Goal: Check status: Check status

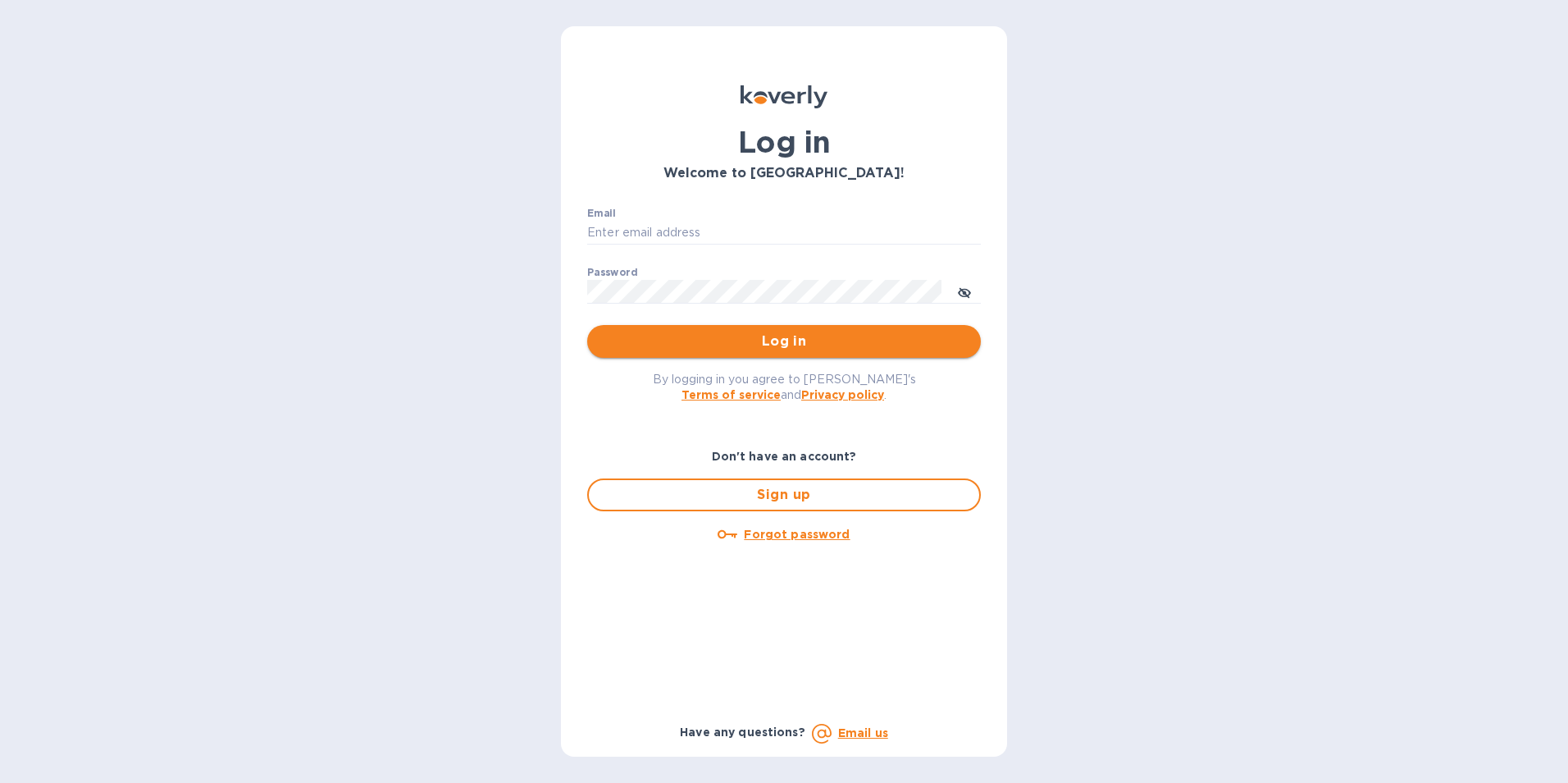
type input "[PERSON_NAME][EMAIL_ADDRESS][DOMAIN_NAME]"
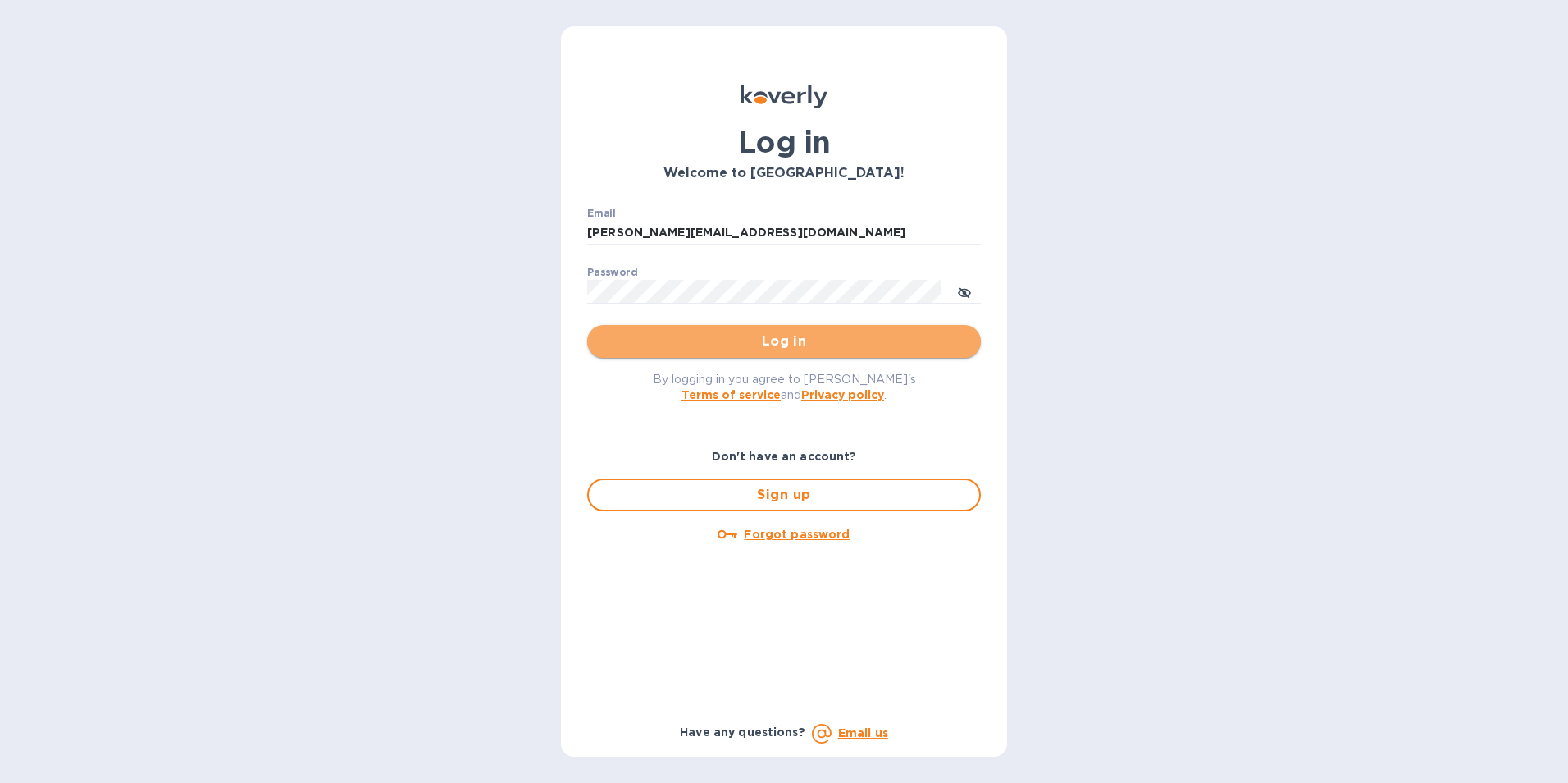
click at [774, 336] on span "Log in" at bounding box center [784, 341] width 367 height 20
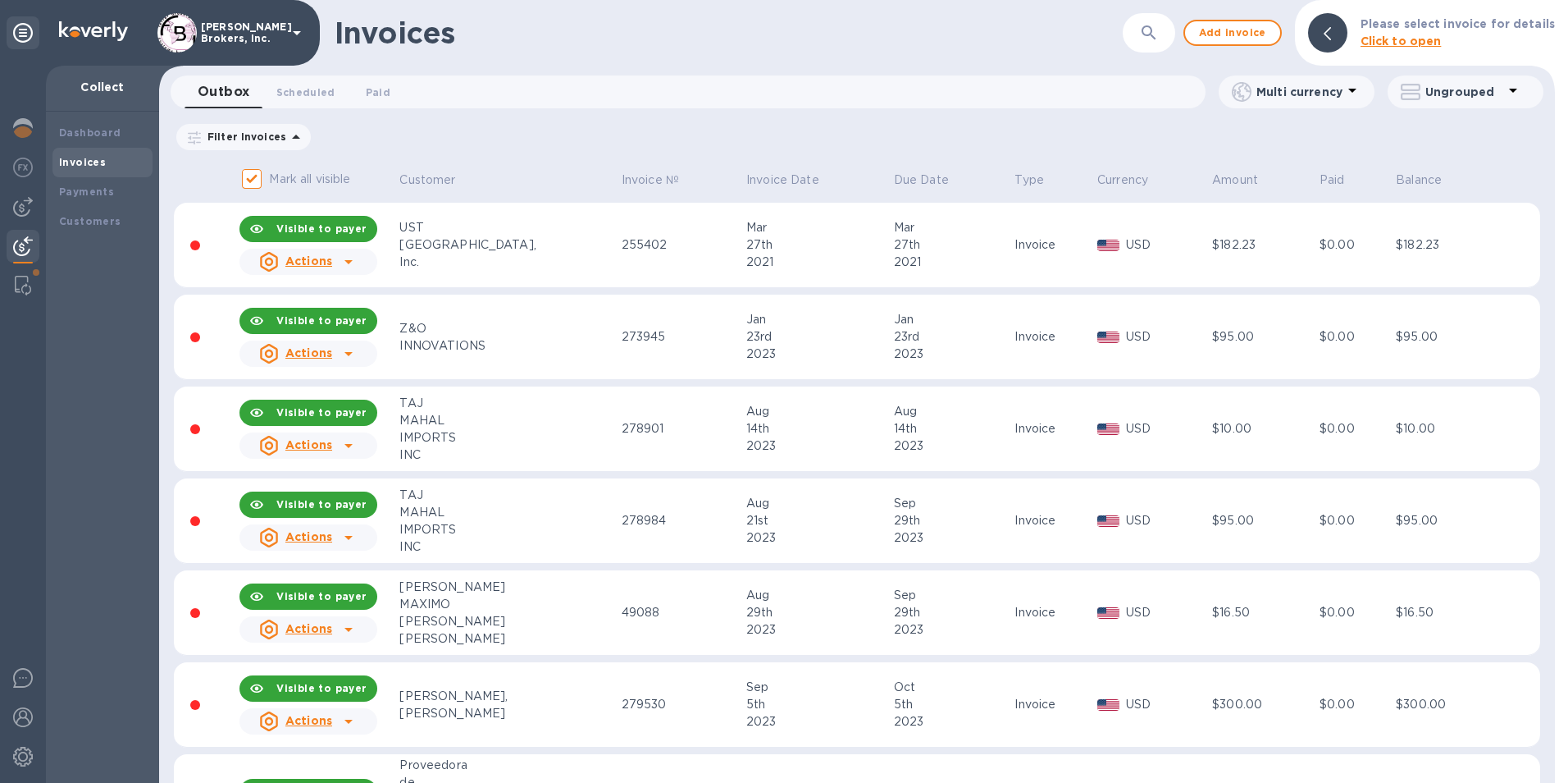
click at [12, 243] on div at bounding box center [23, 248] width 32 height 36
click at [88, 196] on b "Payments" at bounding box center [87, 191] width 55 height 12
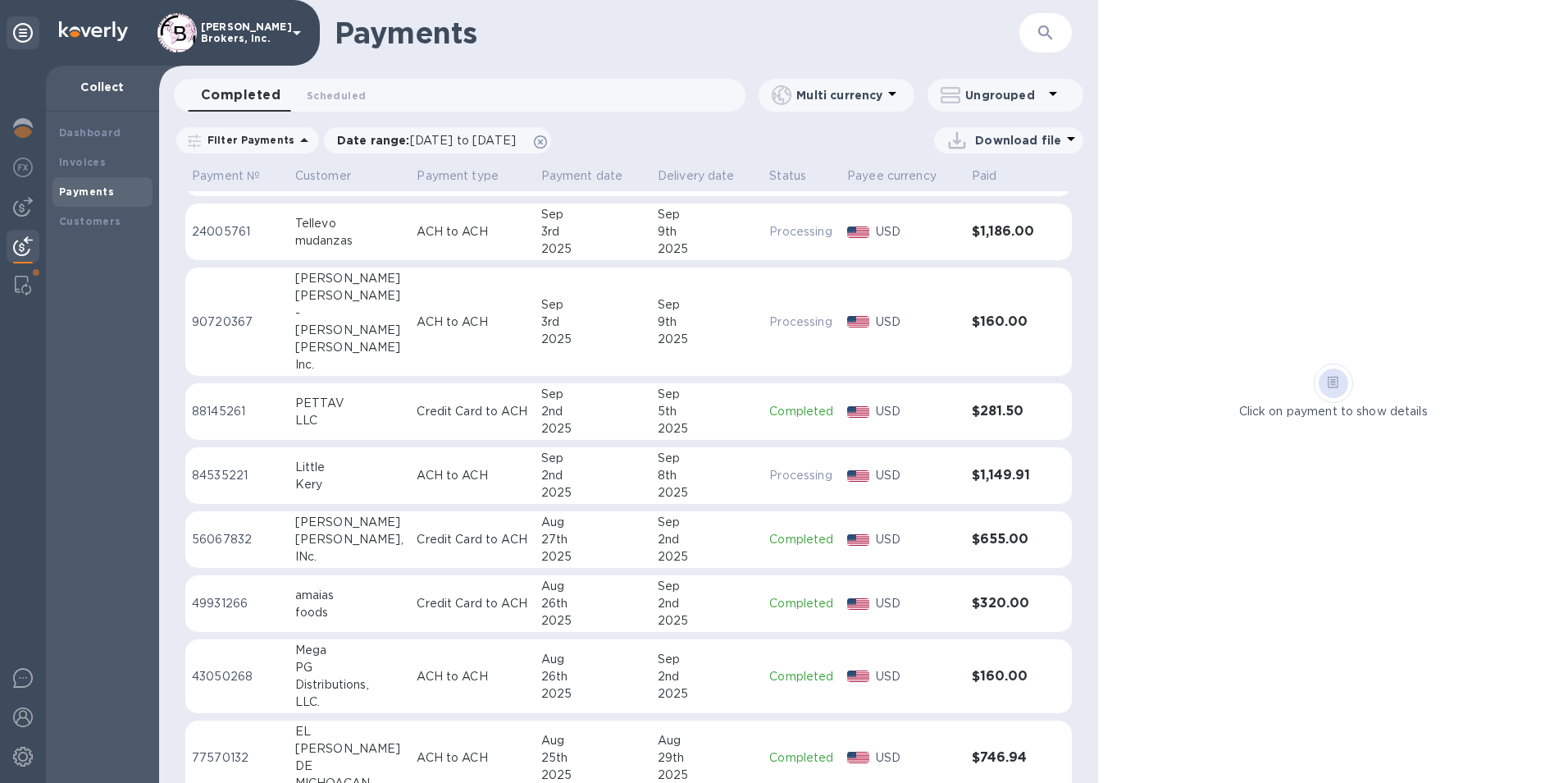
scroll to position [164, 0]
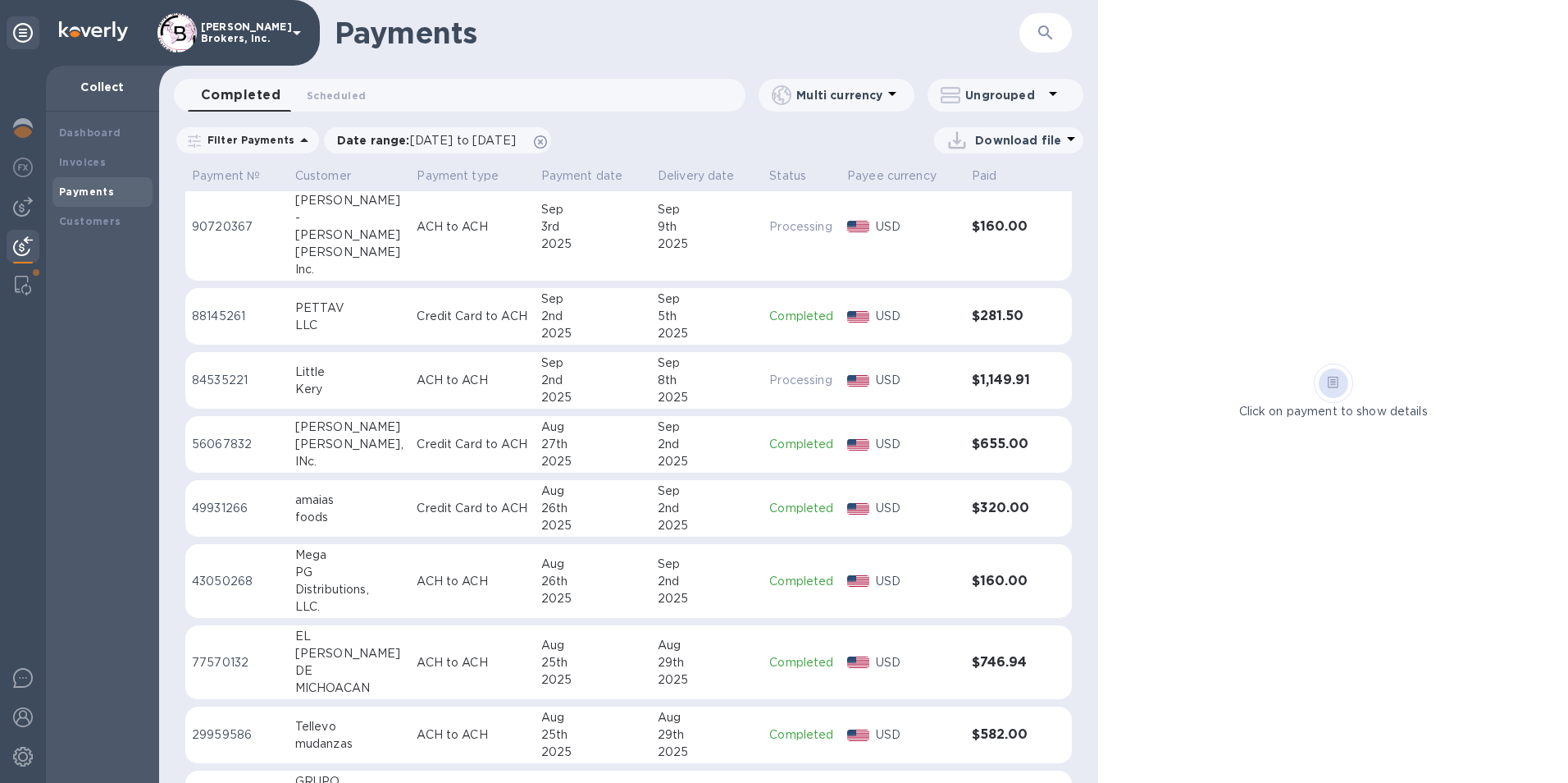
click at [562, 447] on div "27th" at bounding box center [593, 444] width 103 height 17
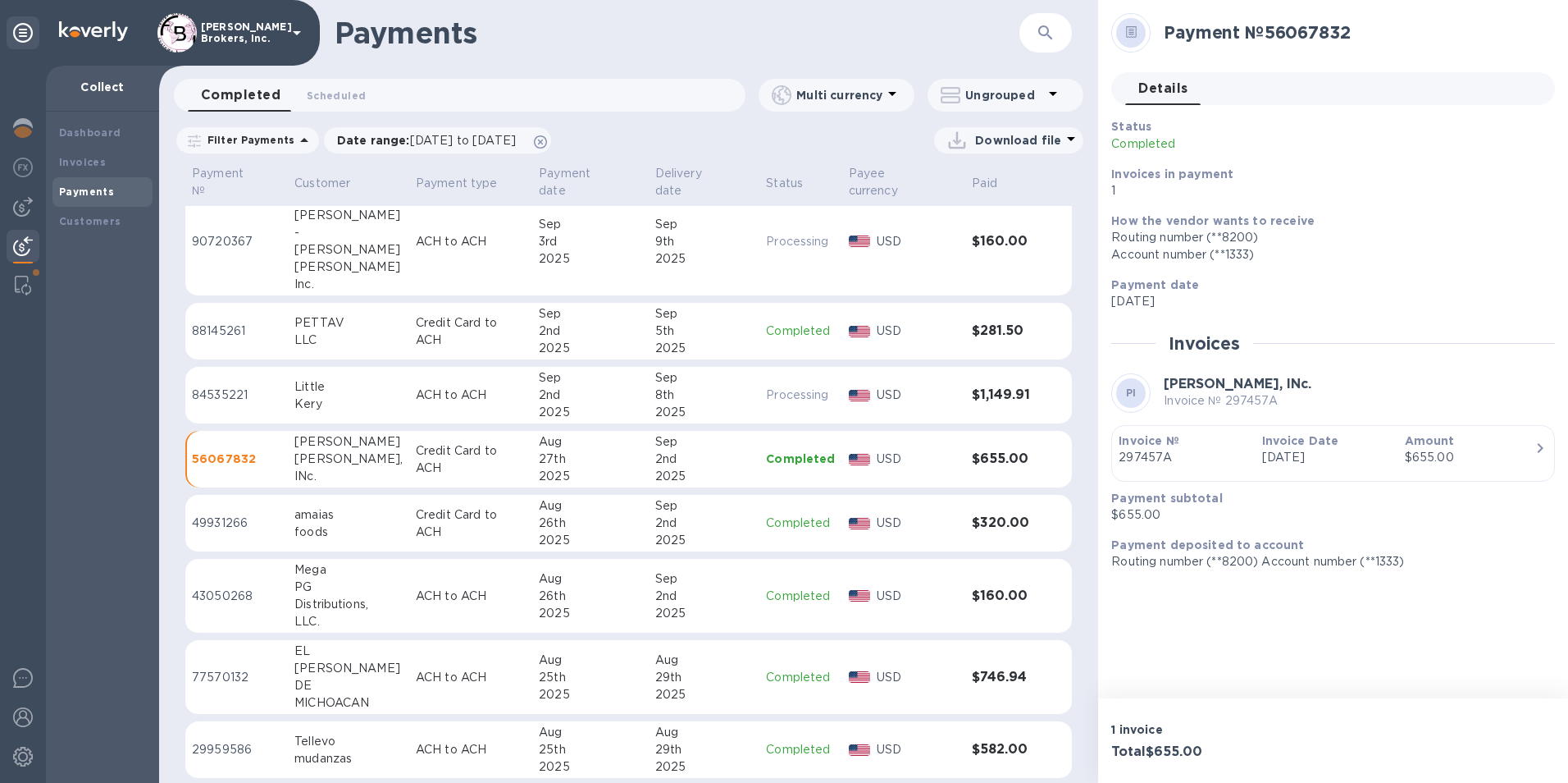
click at [443, 386] on p "ACH to ACH" at bounding box center [470, 395] width 110 height 17
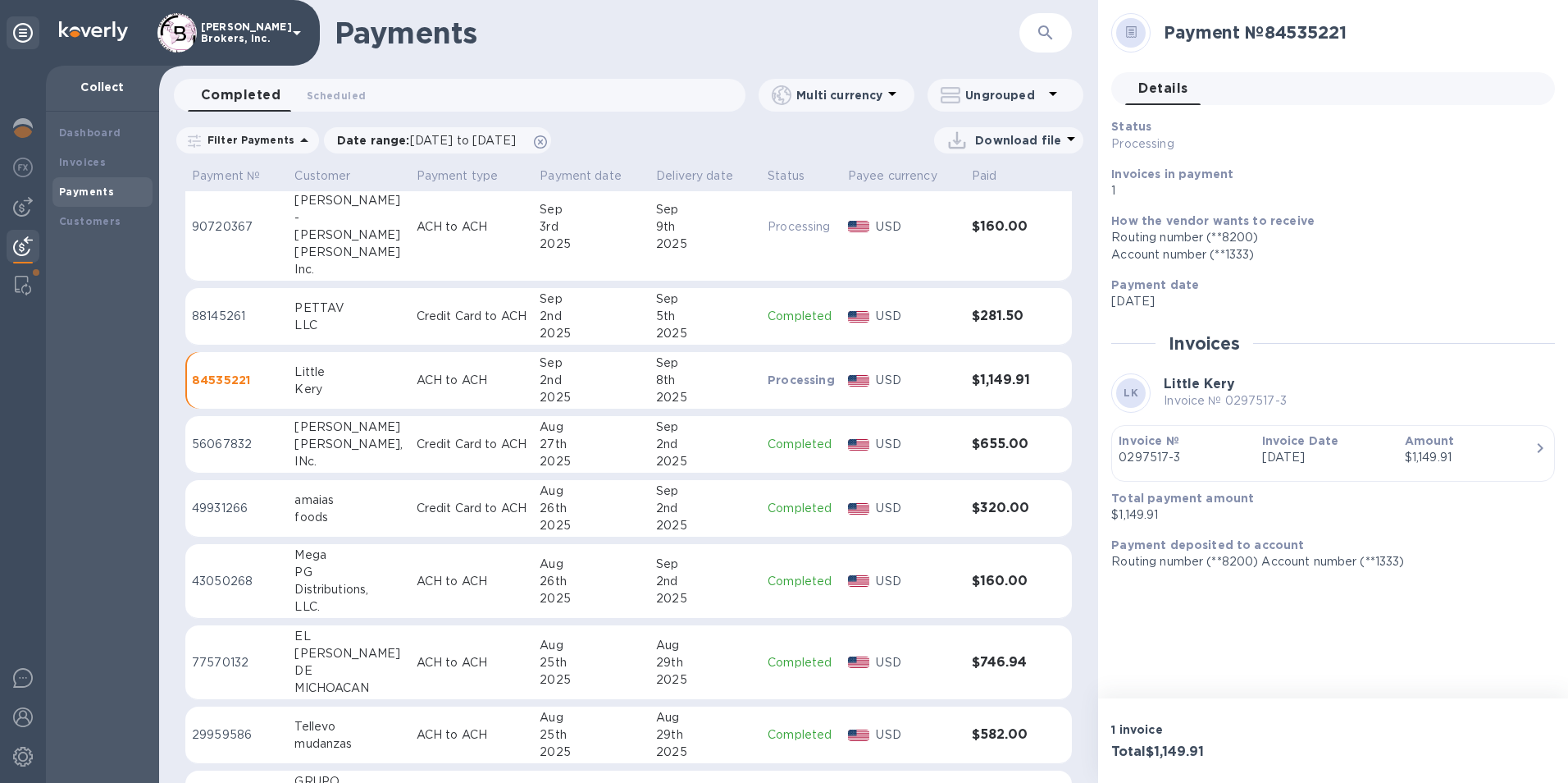
click at [410, 311] on td "Credit Card to ACH" at bounding box center [472, 317] width 124 height 57
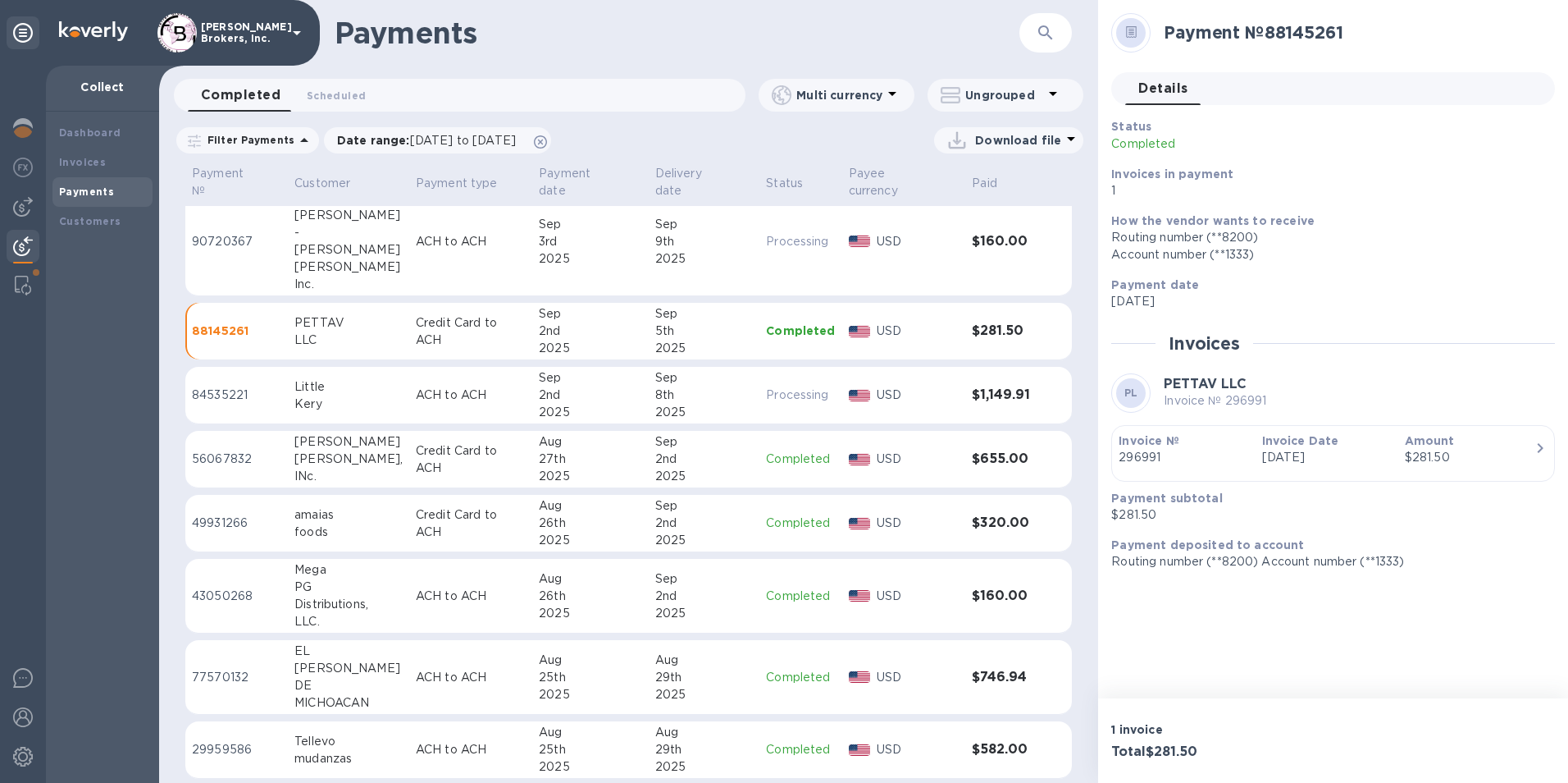
click at [409, 264] on td "ACH to ACH" at bounding box center [470, 241] width 123 height 109
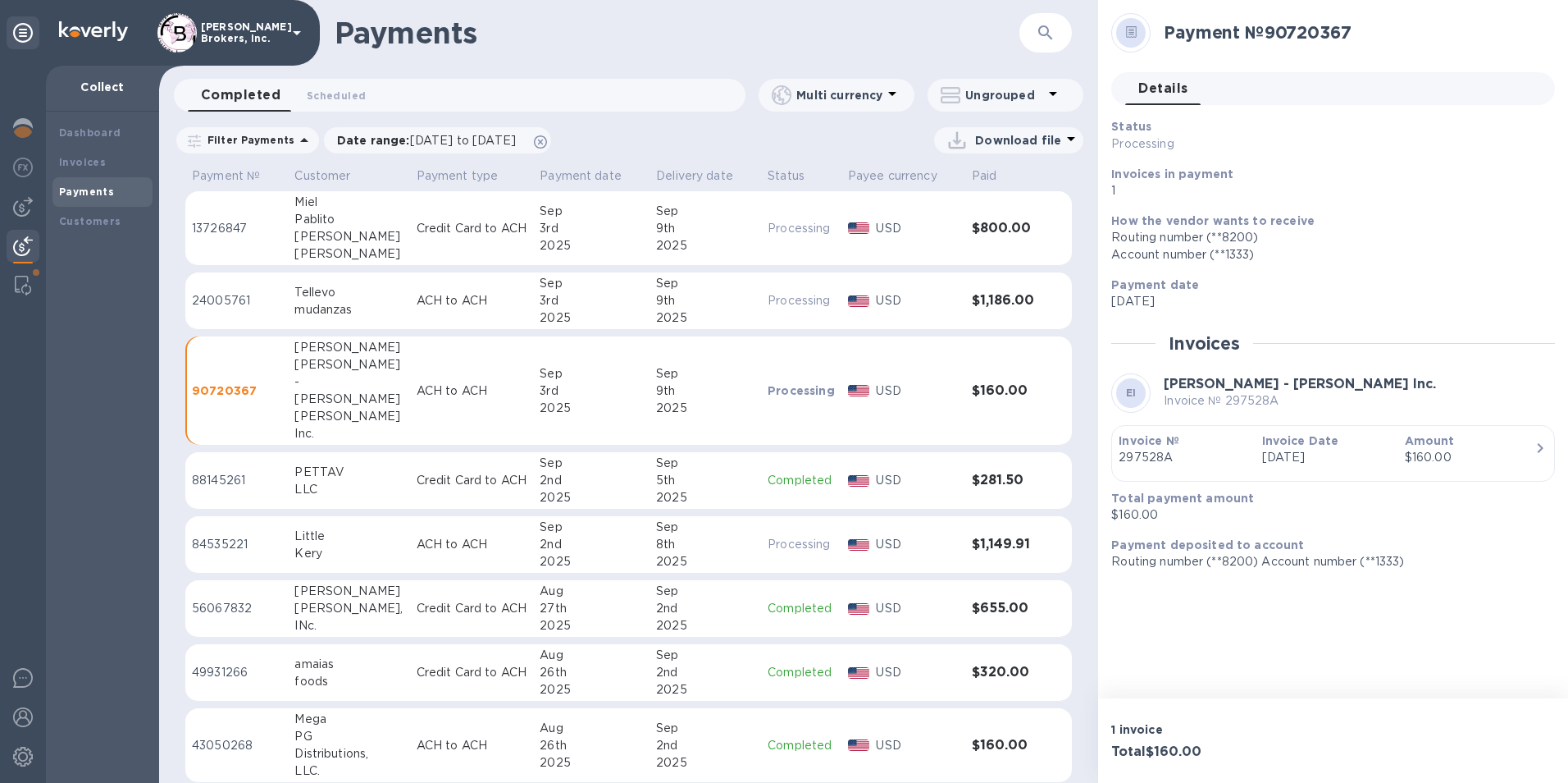
click at [233, 281] on td "24005761" at bounding box center [236, 301] width 103 height 57
click at [414, 209] on td "Credit Card to ACH" at bounding box center [472, 228] width 124 height 74
